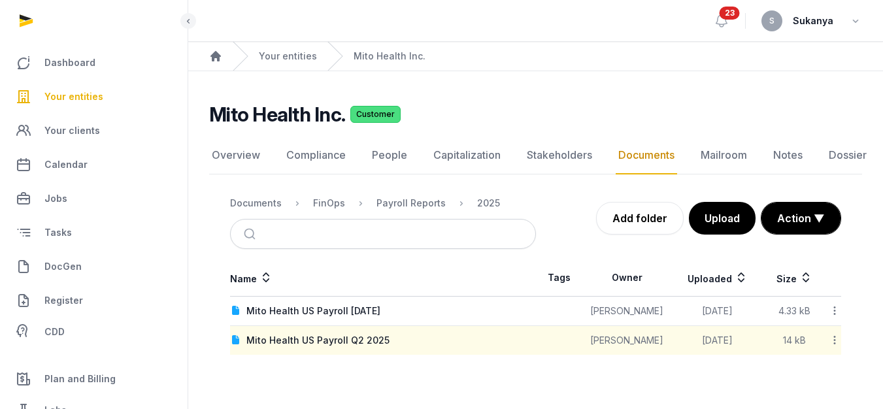
click at [90, 99] on span "Your entities" at bounding box center [73, 97] width 59 height 16
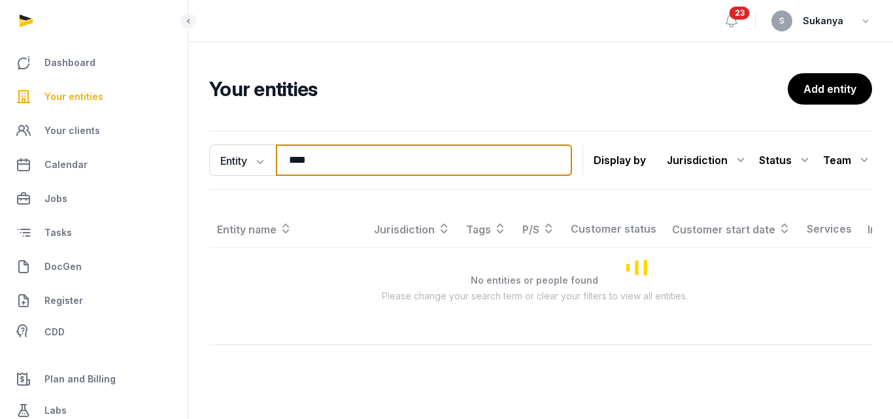
click at [350, 156] on input "****" at bounding box center [424, 159] width 296 height 31
type input "*"
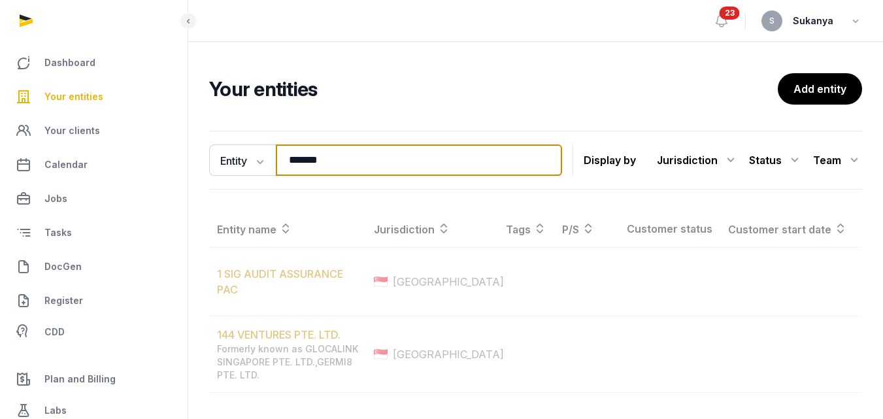
type input "*******"
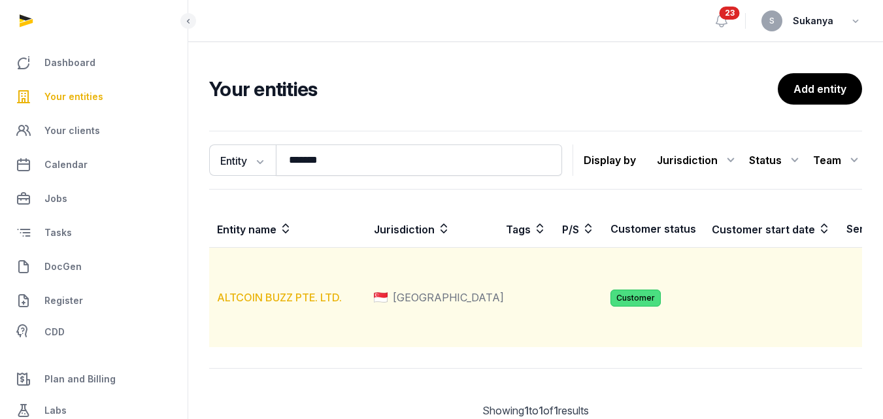
click at [307, 304] on link "ALTCOIN BUZZ PTE. LTD." at bounding box center [279, 297] width 125 height 13
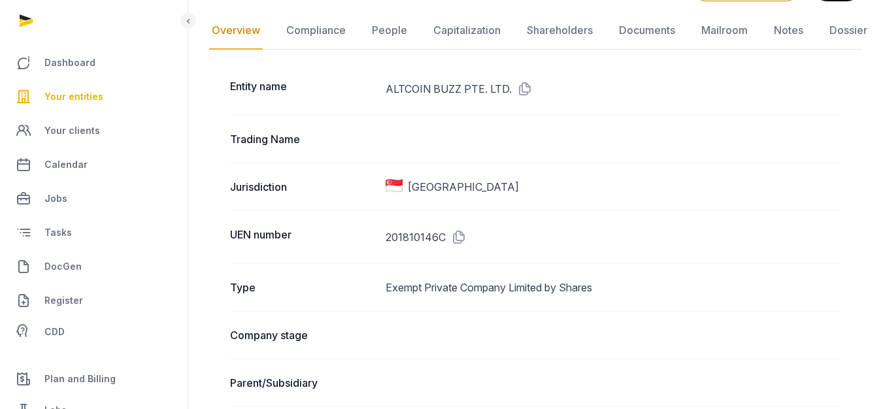
scroll to position [65, 0]
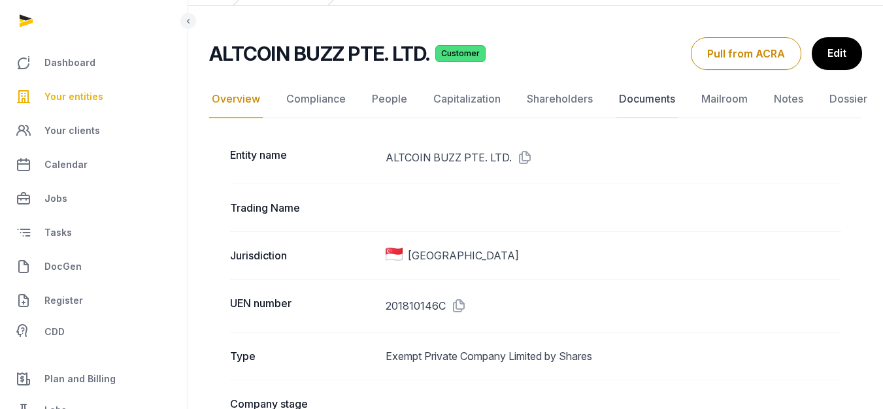
click at [644, 103] on link "Documents" at bounding box center [646, 99] width 61 height 38
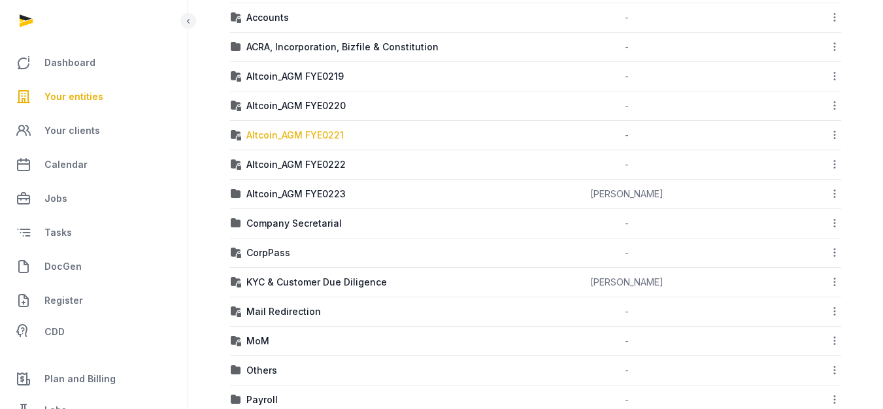
scroll to position [458, 0]
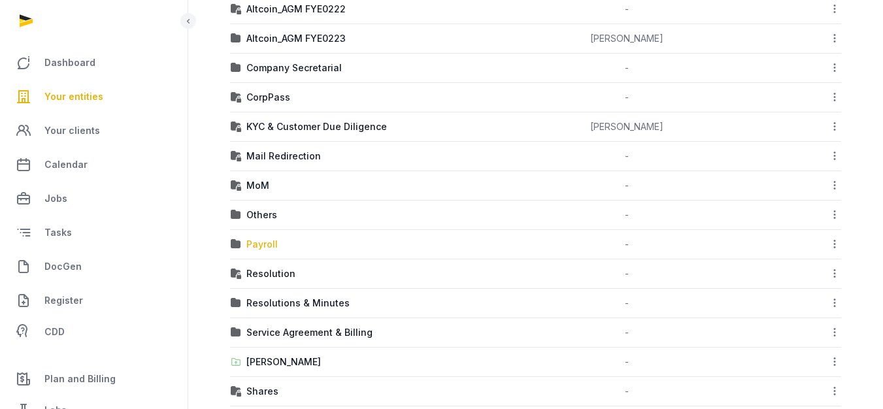
click at [268, 245] on div "Payroll" at bounding box center [261, 244] width 31 height 13
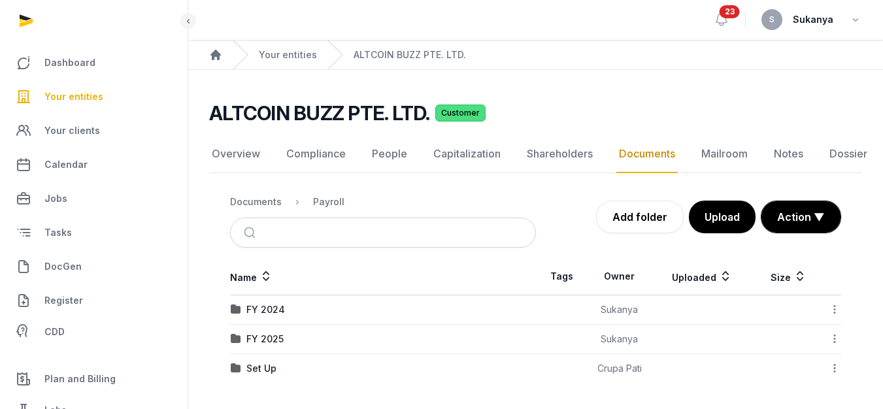
scroll to position [10, 0]
click at [265, 333] on div "FY 2025" at bounding box center [264, 339] width 37 height 13
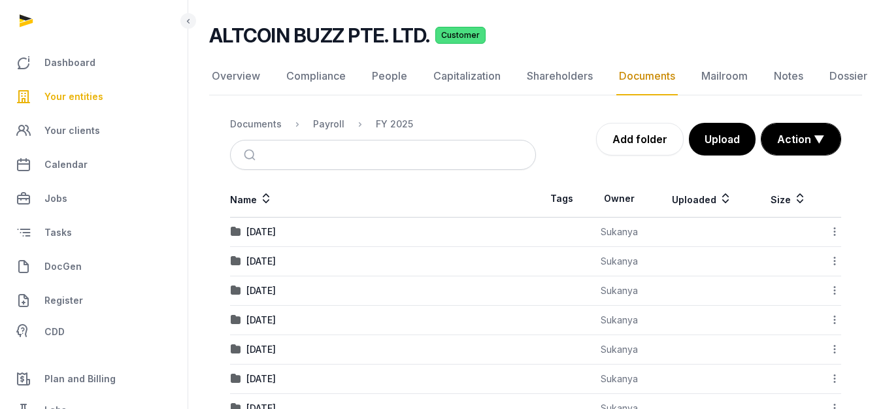
scroll to position [119, 0]
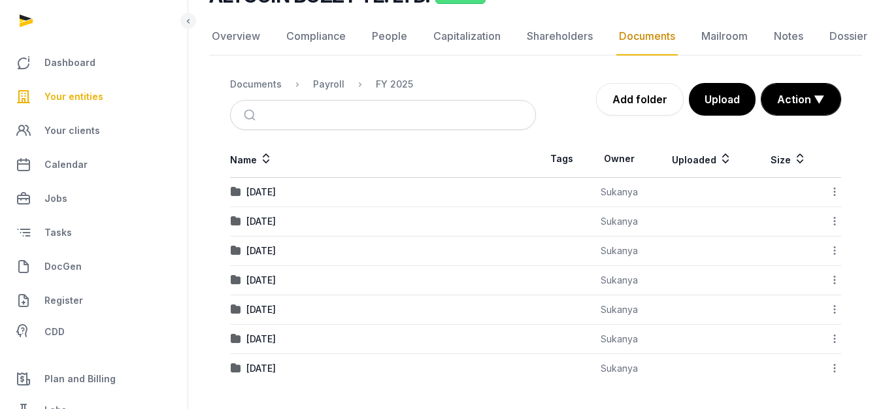
click at [278, 359] on td "[DATE]" at bounding box center [383, 368] width 306 height 29
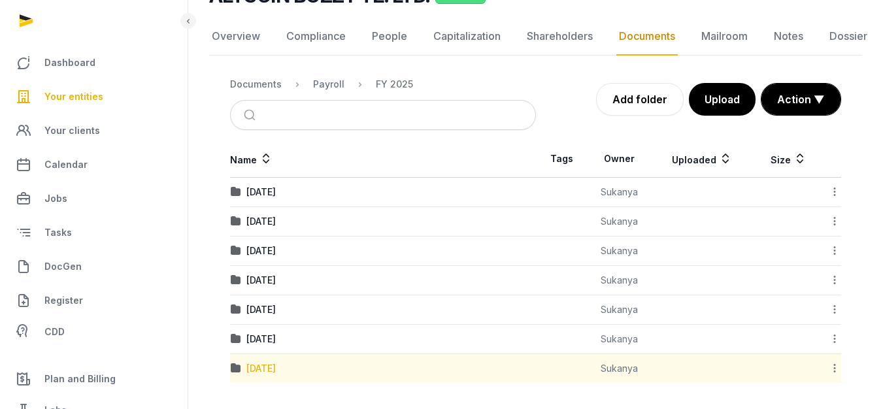
click at [276, 363] on div "[DATE]" at bounding box center [260, 368] width 29 height 13
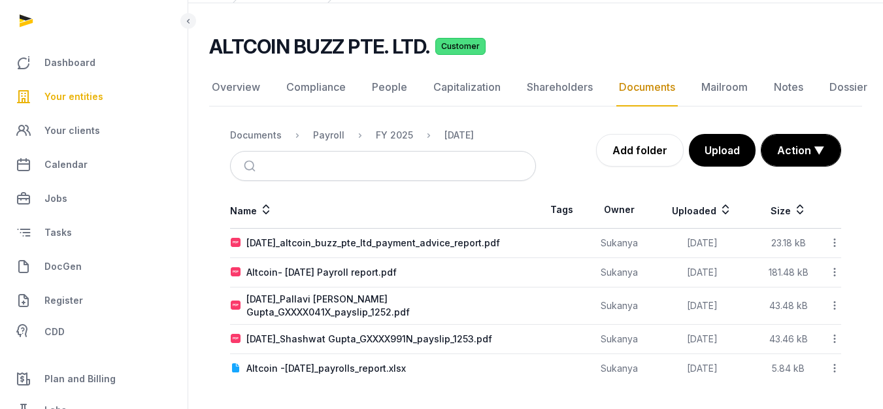
scroll to position [60, 0]
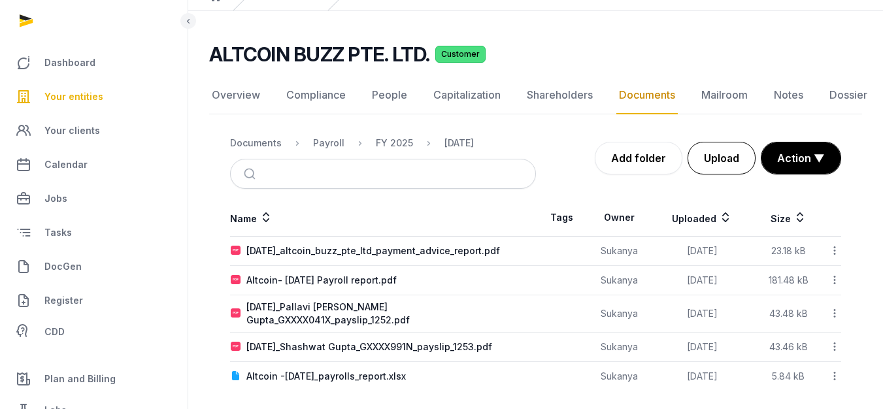
click at [712, 167] on button "Upload" at bounding box center [722, 158] width 68 height 33
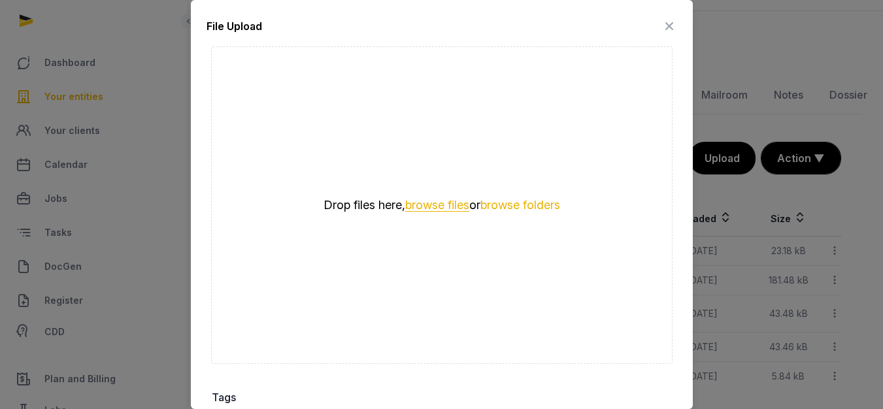
click at [439, 203] on button "browse files" at bounding box center [437, 205] width 64 height 12
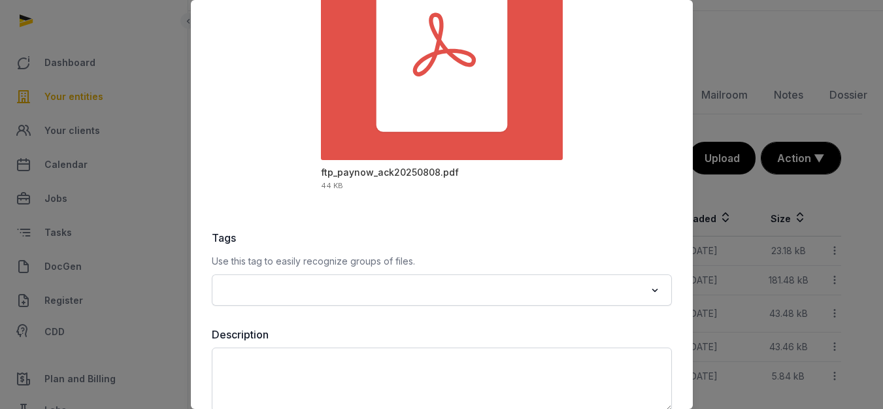
scroll to position [220, 0]
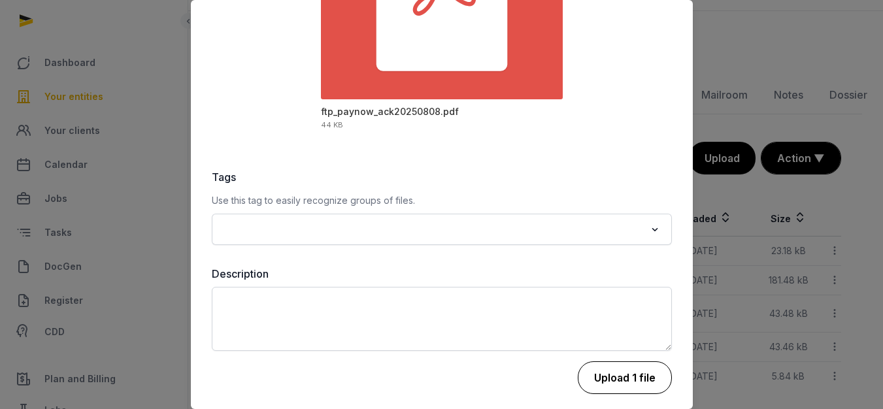
click at [590, 373] on button "Upload 1 file" at bounding box center [625, 377] width 94 height 33
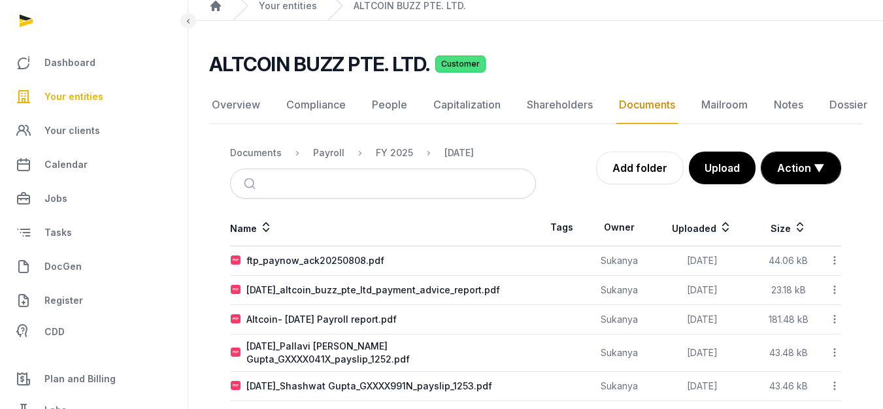
scroll to position [90, 0]
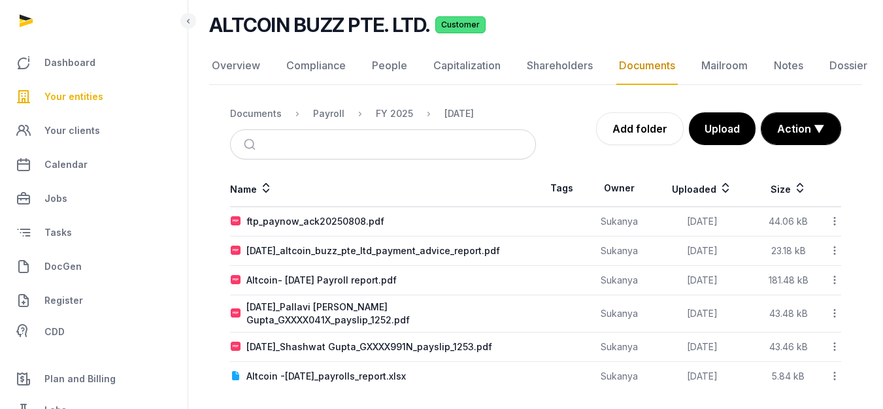
click at [88, 100] on span "Your entities" at bounding box center [73, 97] width 59 height 16
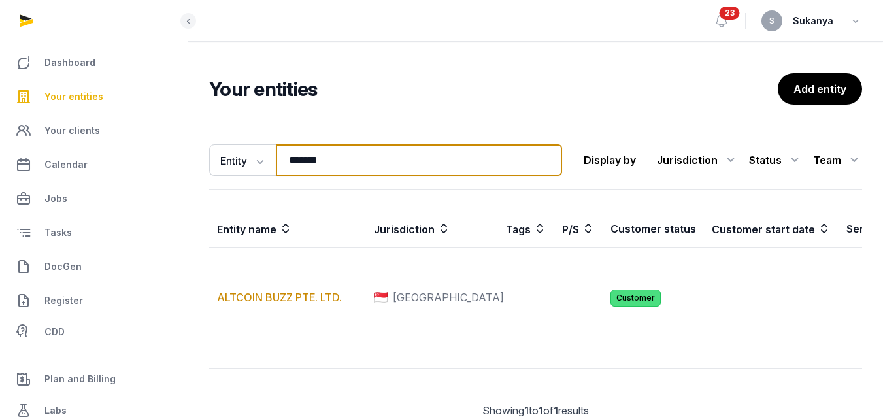
click at [353, 162] on input "*******" at bounding box center [419, 159] width 286 height 31
type input "*"
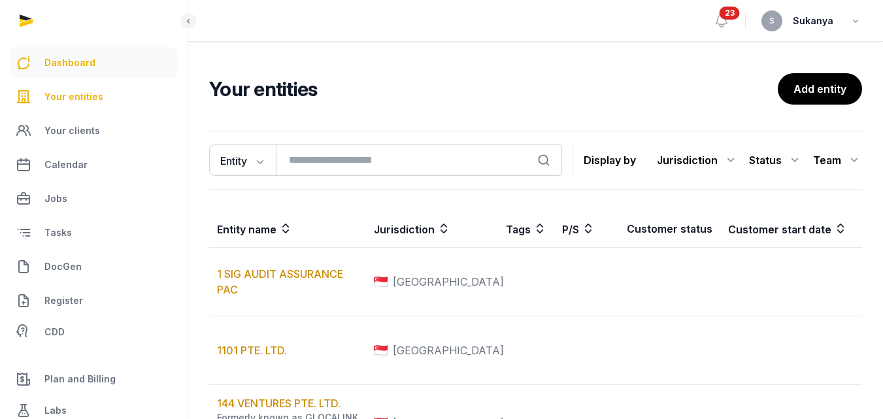
click at [108, 65] on link "Dashboard" at bounding box center [93, 62] width 167 height 31
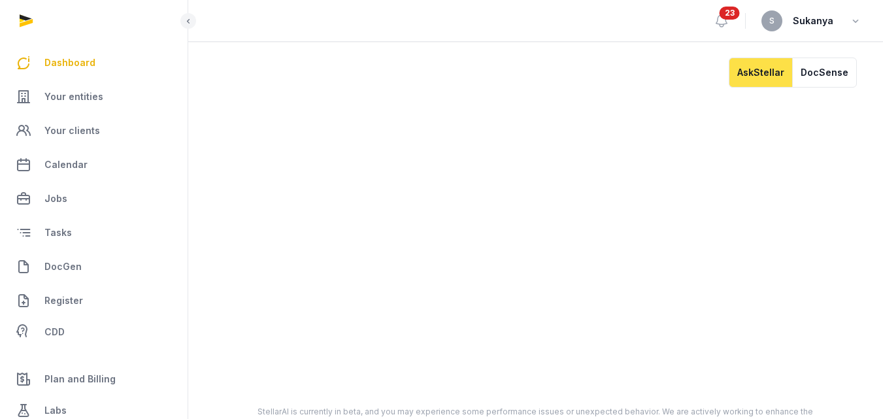
click at [63, 67] on span "Dashboard" at bounding box center [69, 63] width 51 height 16
click at [721, 23] on icon at bounding box center [722, 21] width 16 height 16
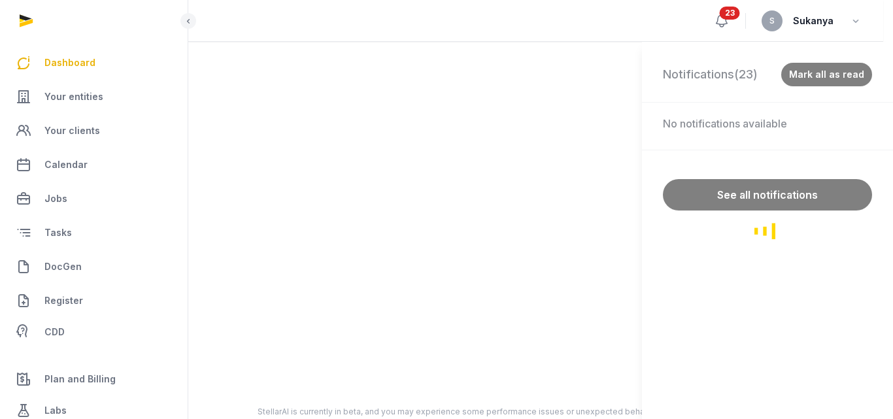
click at [721, 23] on div "Notifications (23) Mark all as read No notifications available See all notifica…" at bounding box center [446, 209] width 893 height 419
